Goal: Task Accomplishment & Management: Manage account settings

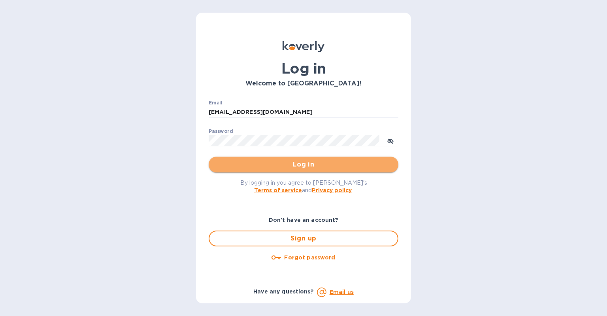
click at [375, 168] on span "Log in" at bounding box center [303, 164] width 177 height 9
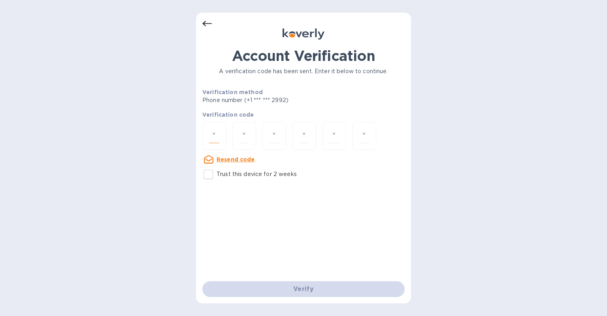
click at [218, 136] on input "number" at bounding box center [214, 135] width 10 height 15
type input "4"
type input "7"
type input "2"
click at [214, 172] on input "Trust this device for 2 weeks" at bounding box center [208, 174] width 17 height 17
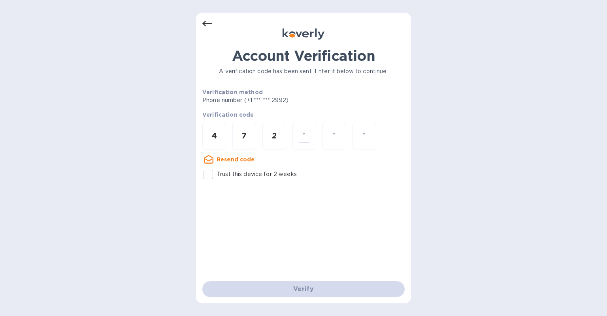
checkbox input "true"
click at [307, 141] on input "number" at bounding box center [304, 135] width 10 height 15
type input "3"
type input "0"
type input "4"
